Goal: Find specific page/section: Find specific page/section

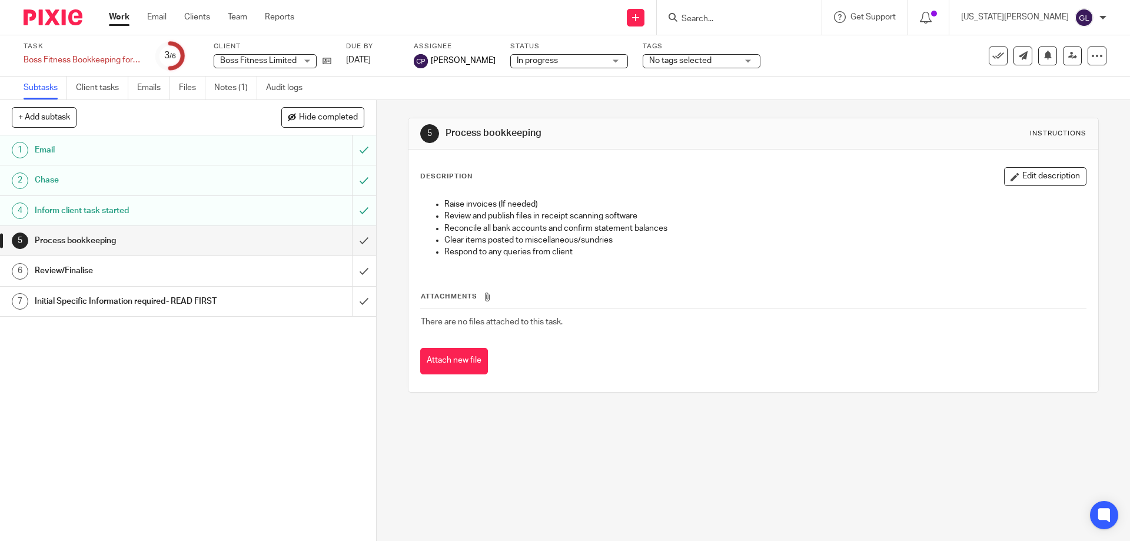
click at [719, 20] on div at bounding box center [739, 17] width 165 height 35
click at [743, 21] on input "Search" at bounding box center [733, 19] width 106 height 11
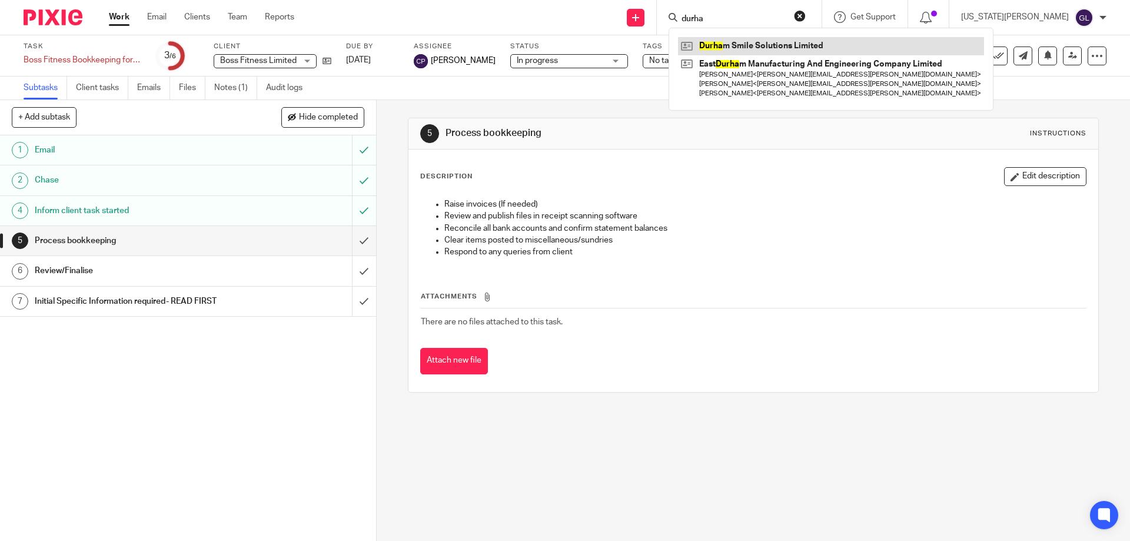
type input "durha"
click at [802, 45] on link at bounding box center [831, 46] width 306 height 18
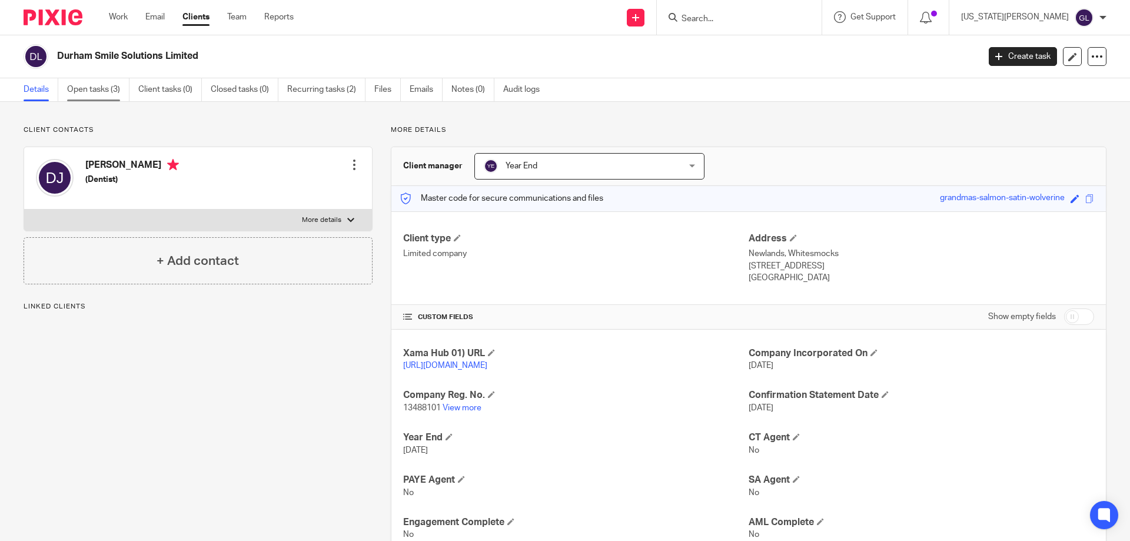
click at [106, 89] on link "Open tasks (3)" at bounding box center [98, 89] width 62 height 23
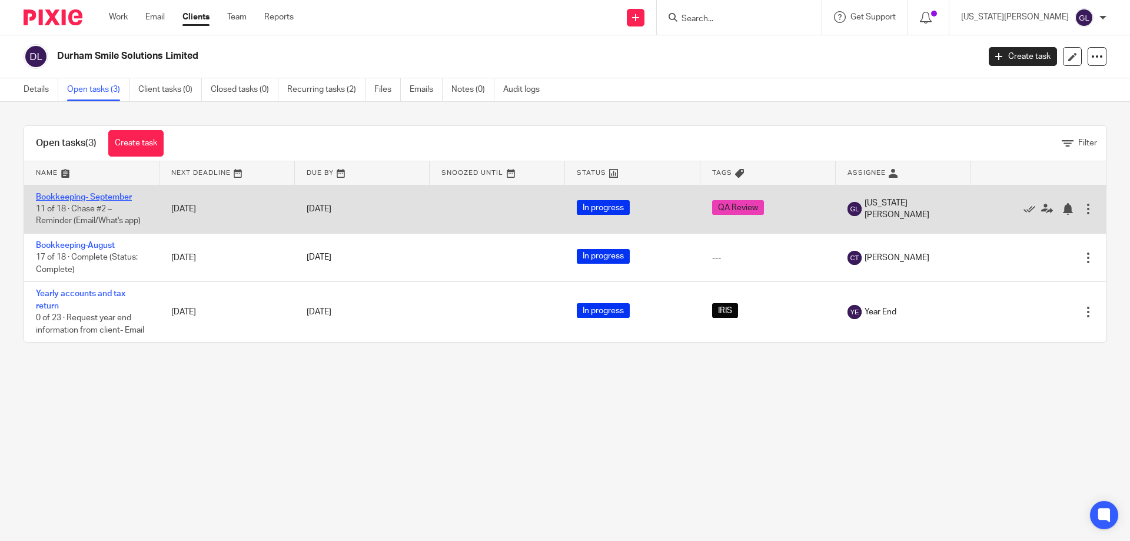
click at [111, 196] on link "Bookkeeping- September" at bounding box center [84, 197] width 96 height 8
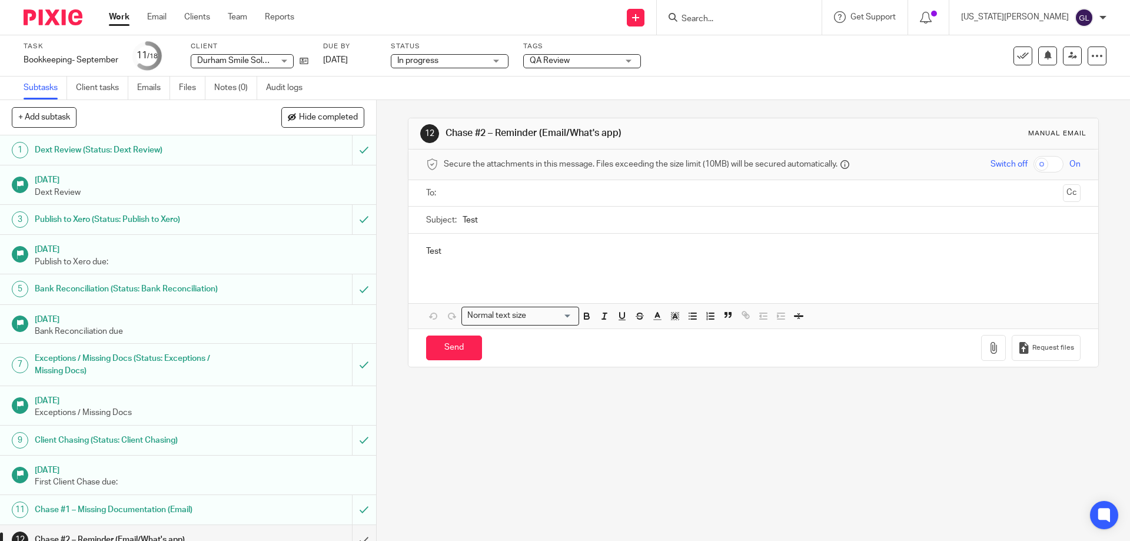
scroll to position [214, 0]
